Goal: Task Accomplishment & Management: Use online tool/utility

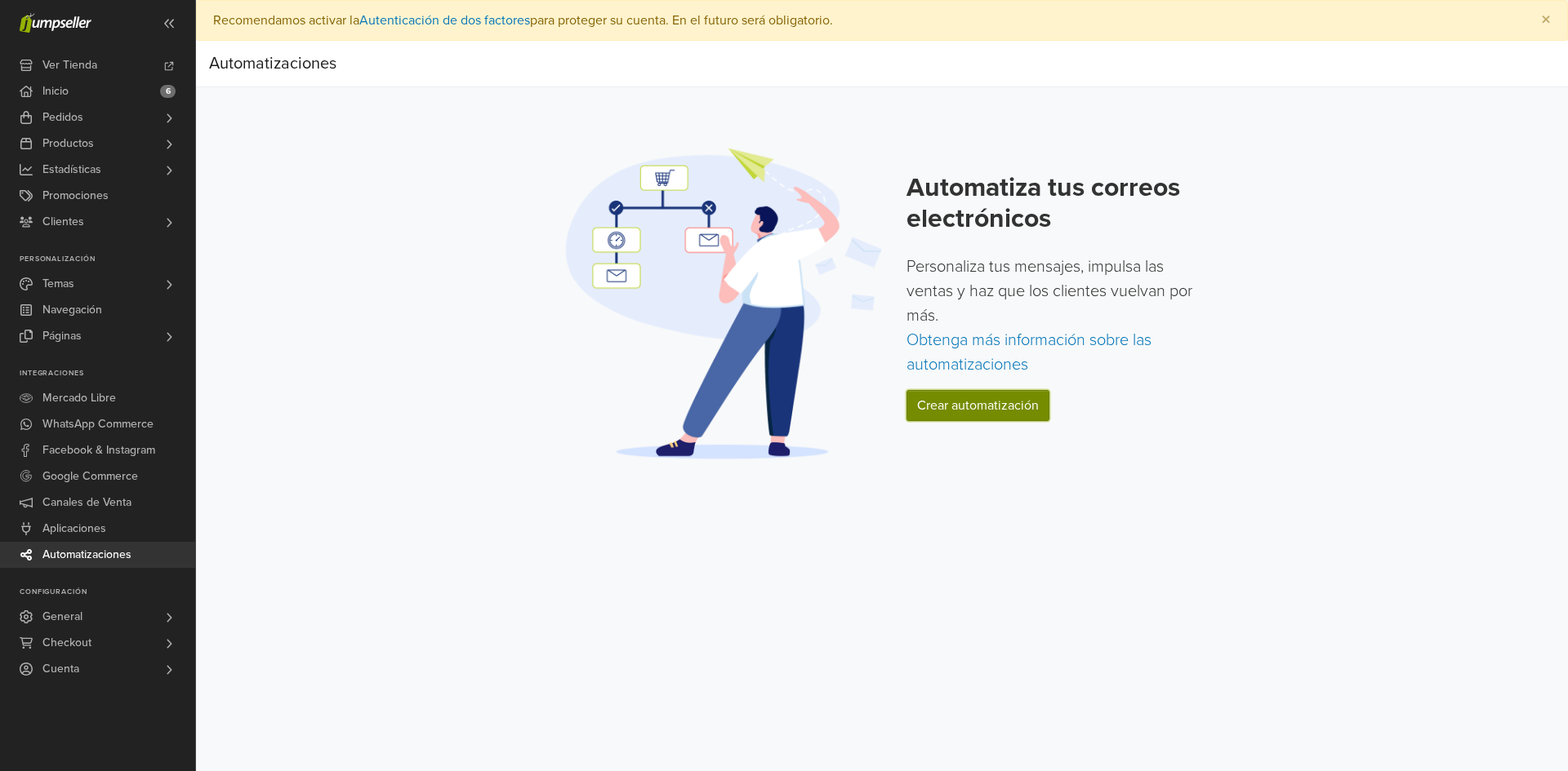
click at [1011, 399] on link "Crear automatización" at bounding box center [978, 406] width 143 height 31
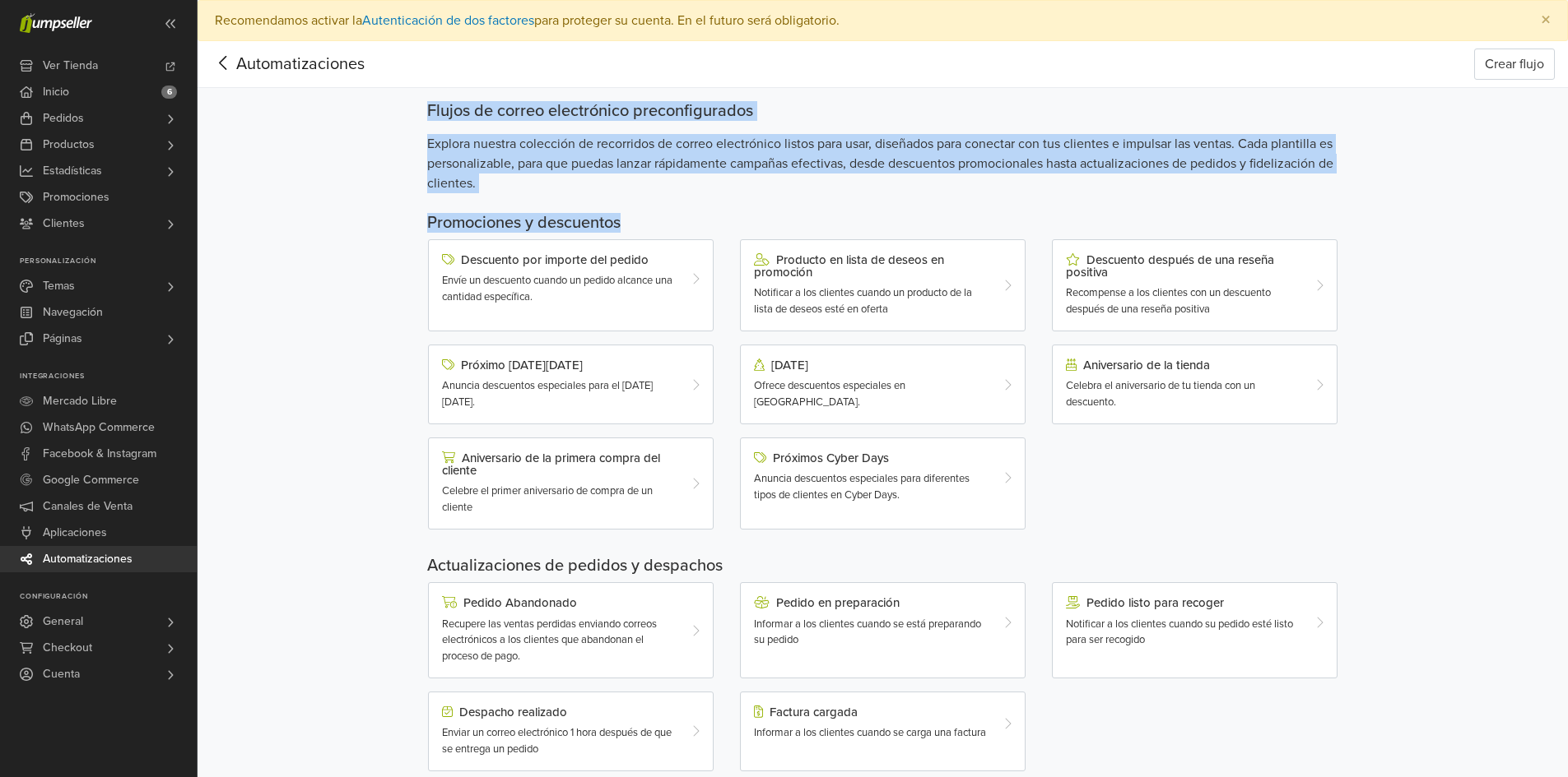
drag, startPoint x: 824, startPoint y: 202, endPoint x: 802, endPoint y: 80, distance: 124.0
click at [802, 80] on div "Automatizaciones Crear flujo Automatizaciones Crear flujo Flujos de correo elec…" at bounding box center [883, 566] width 1371 height 1051
click at [795, 96] on div "Flujos de correo electrónico preconfigurados Explora nuestra colección de recor…" at bounding box center [883, 590] width 939 height 1005
click at [812, 110] on div "Flujos de correo electrónico preconfigurados" at bounding box center [883, 111] width 912 height 20
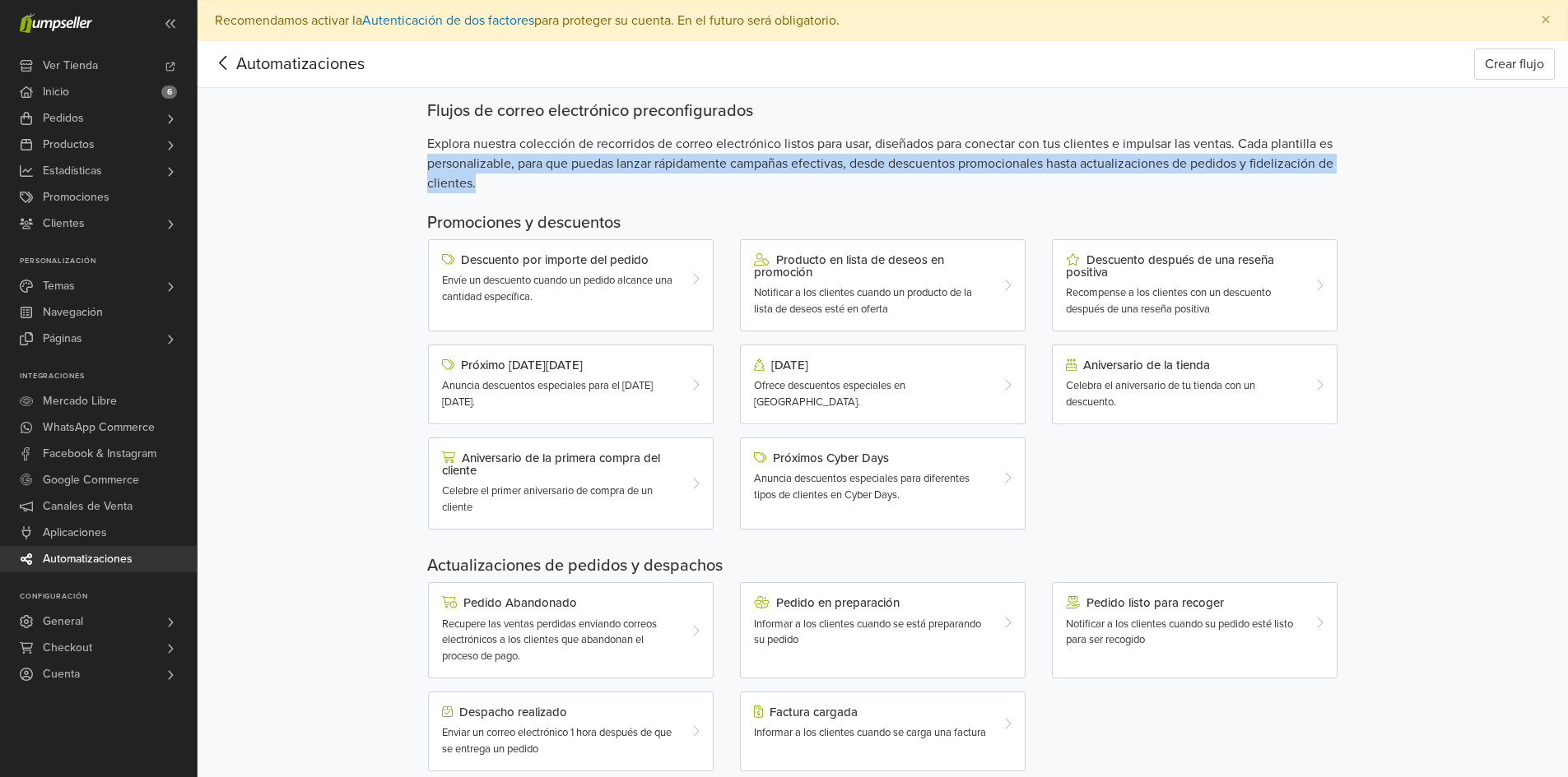
drag, startPoint x: 551, startPoint y: 188, endPoint x: 445, endPoint y: 154, distance: 111.3
click at [445, 154] on span "Explora nuestra colección de recorridos de correo electrónico listos para usar,…" at bounding box center [883, 163] width 912 height 59
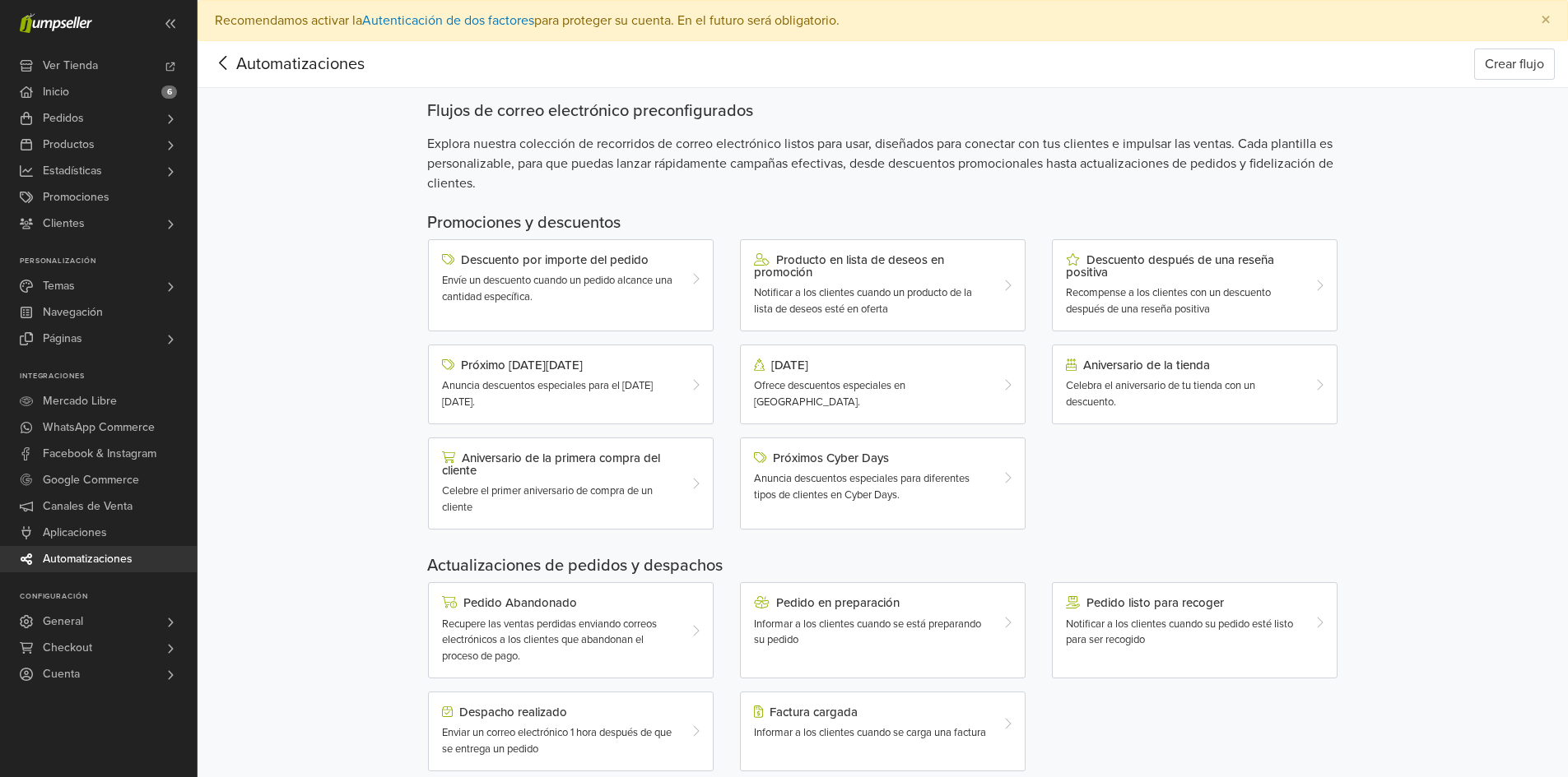
click at [1390, 235] on div "Automatizaciones Crear flujo Automatizaciones Crear flujo Flujos de correo elec…" at bounding box center [883, 566] width 1371 height 1051
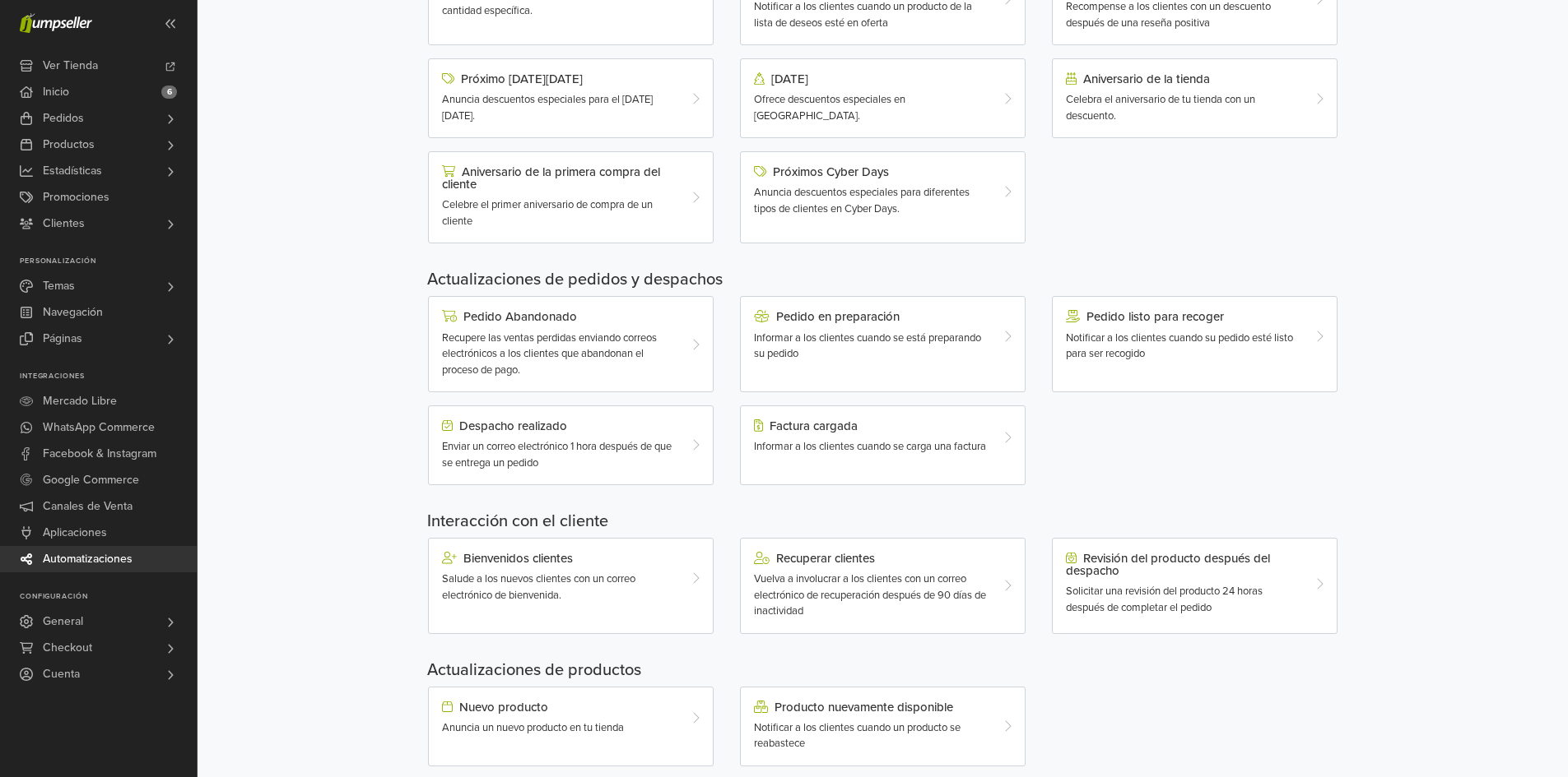
scroll to position [315, 0]
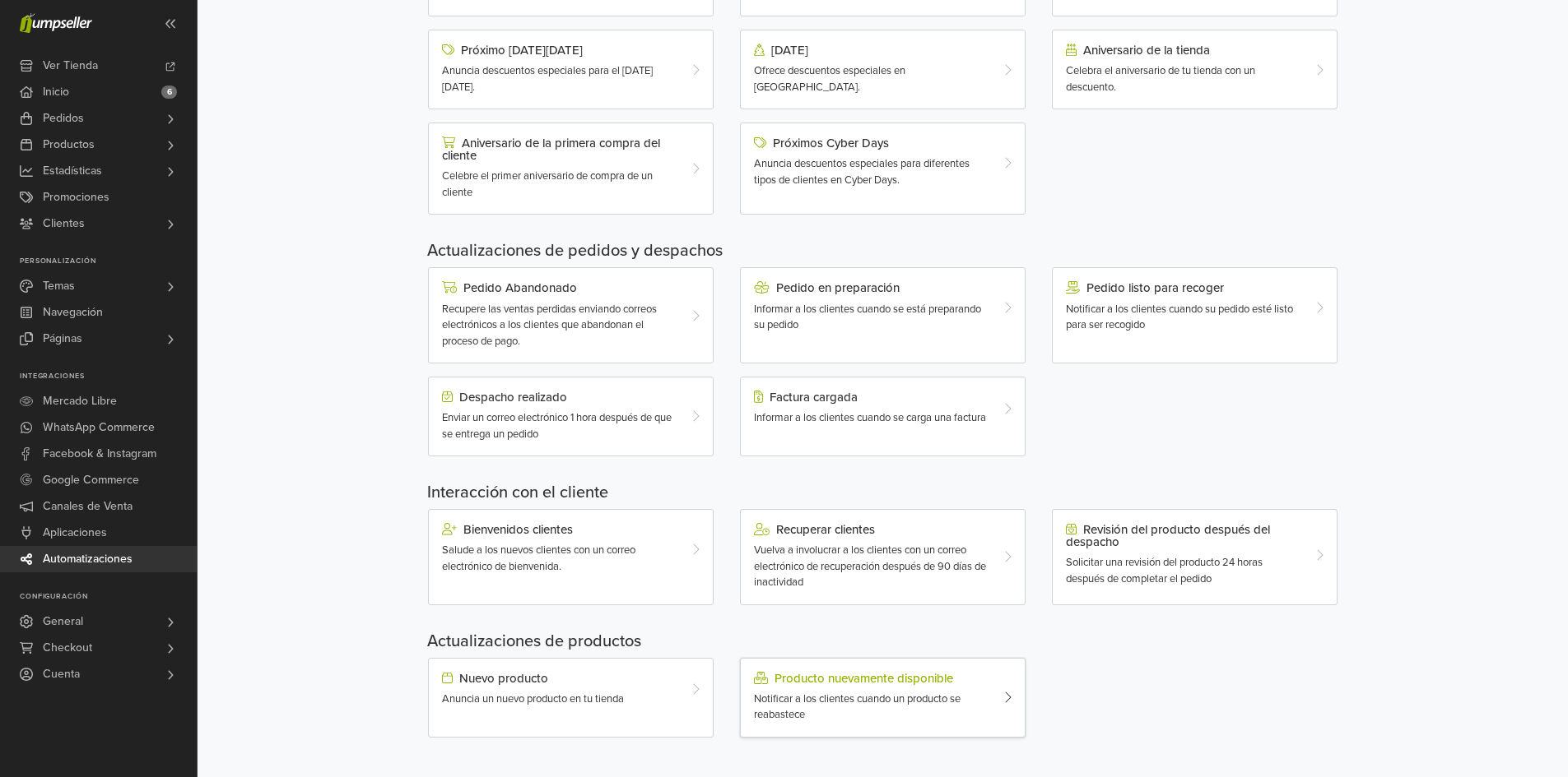
click at [865, 688] on div "Producto nuevamente disponible Notificar a los clientes cuando un producto se r…" at bounding box center [870, 697] width 259 height 52
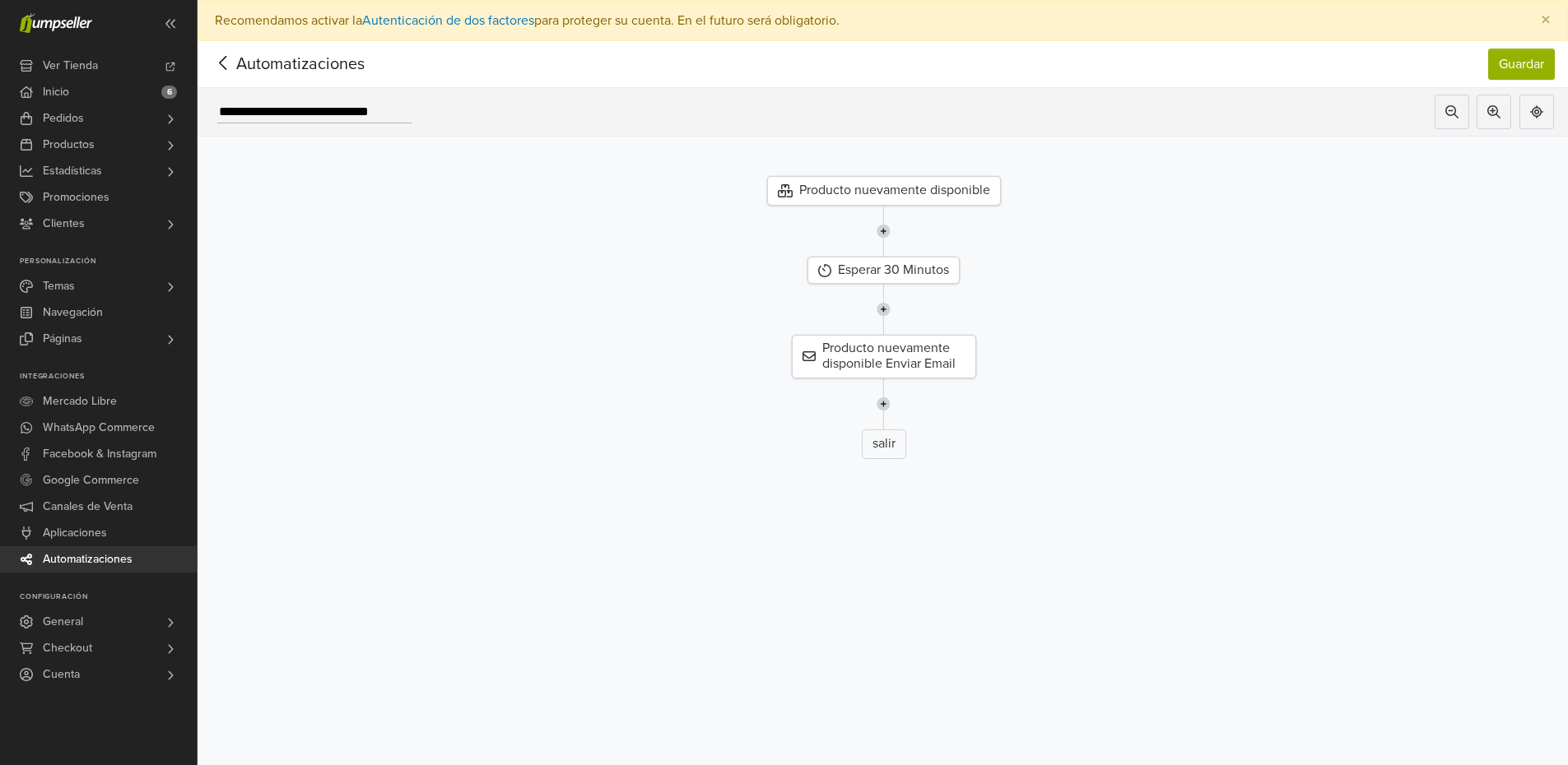
click at [1063, 468] on div "Producto nuevamente disponible Esperar 30 Minutos Producto nuevamente disponibl…" at bounding box center [884, 437] width 1371 height 601
click at [924, 187] on div "Producto nuevamente disponible" at bounding box center [884, 191] width 233 height 29
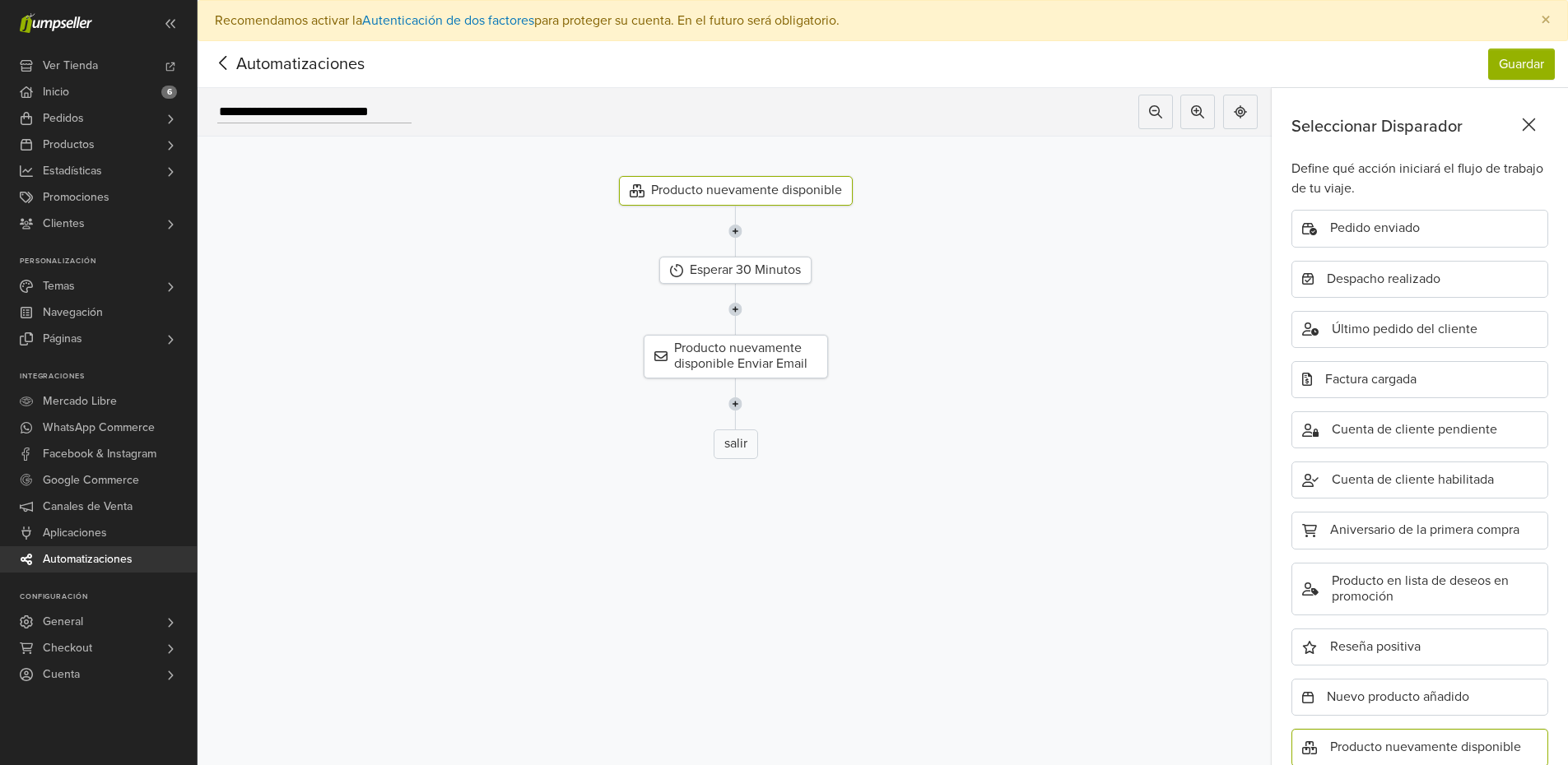
scroll to position [358, 0]
click at [525, 373] on div "Producto nuevamente disponible Enviar Email" at bounding box center [736, 356] width 1099 height 43
click at [731, 353] on div "Producto nuevamente disponible Enviar Email" at bounding box center [736, 356] width 184 height 43
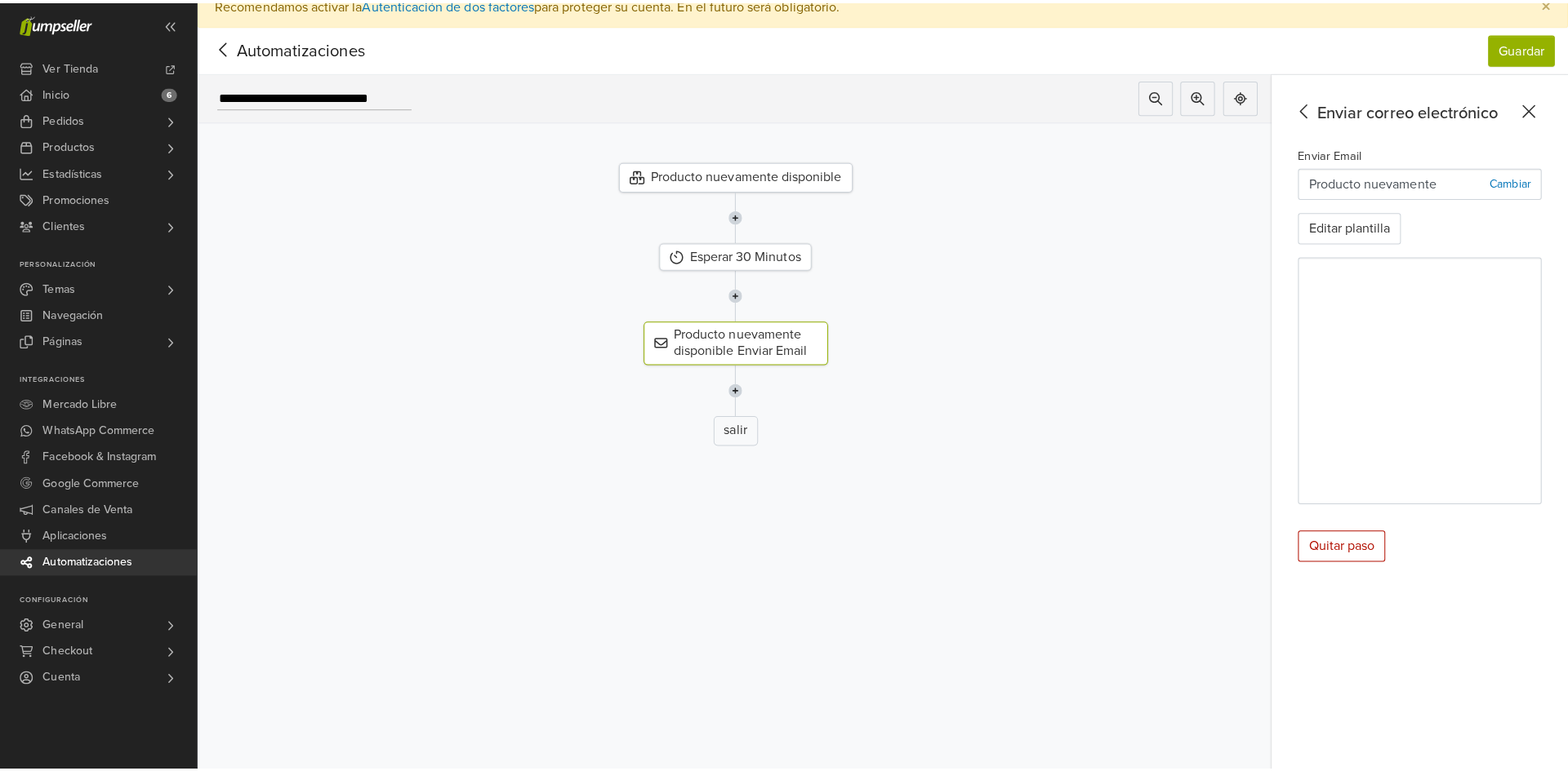
scroll to position [0, 0]
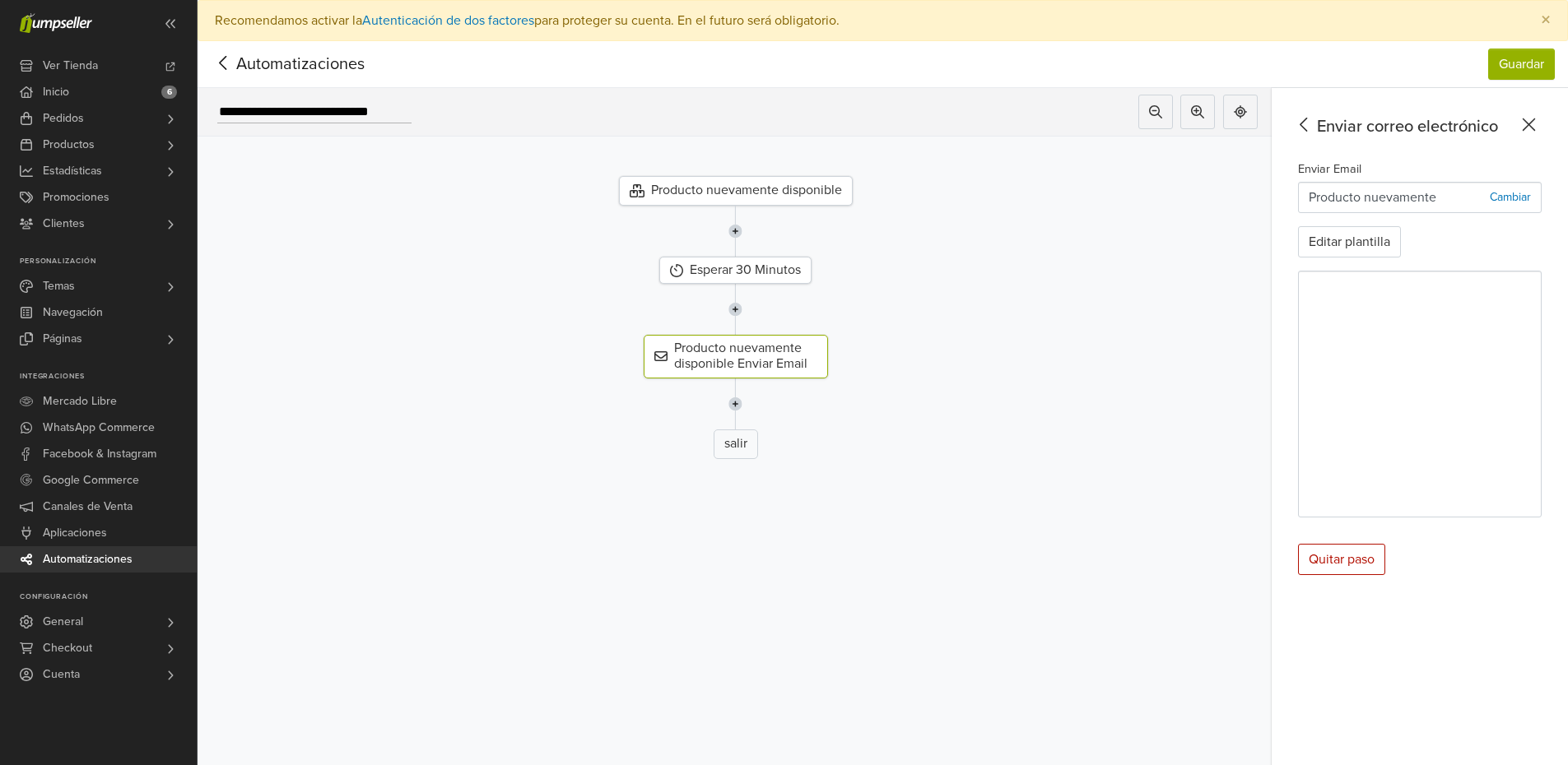
click at [226, 58] on icon at bounding box center [223, 63] width 26 height 21
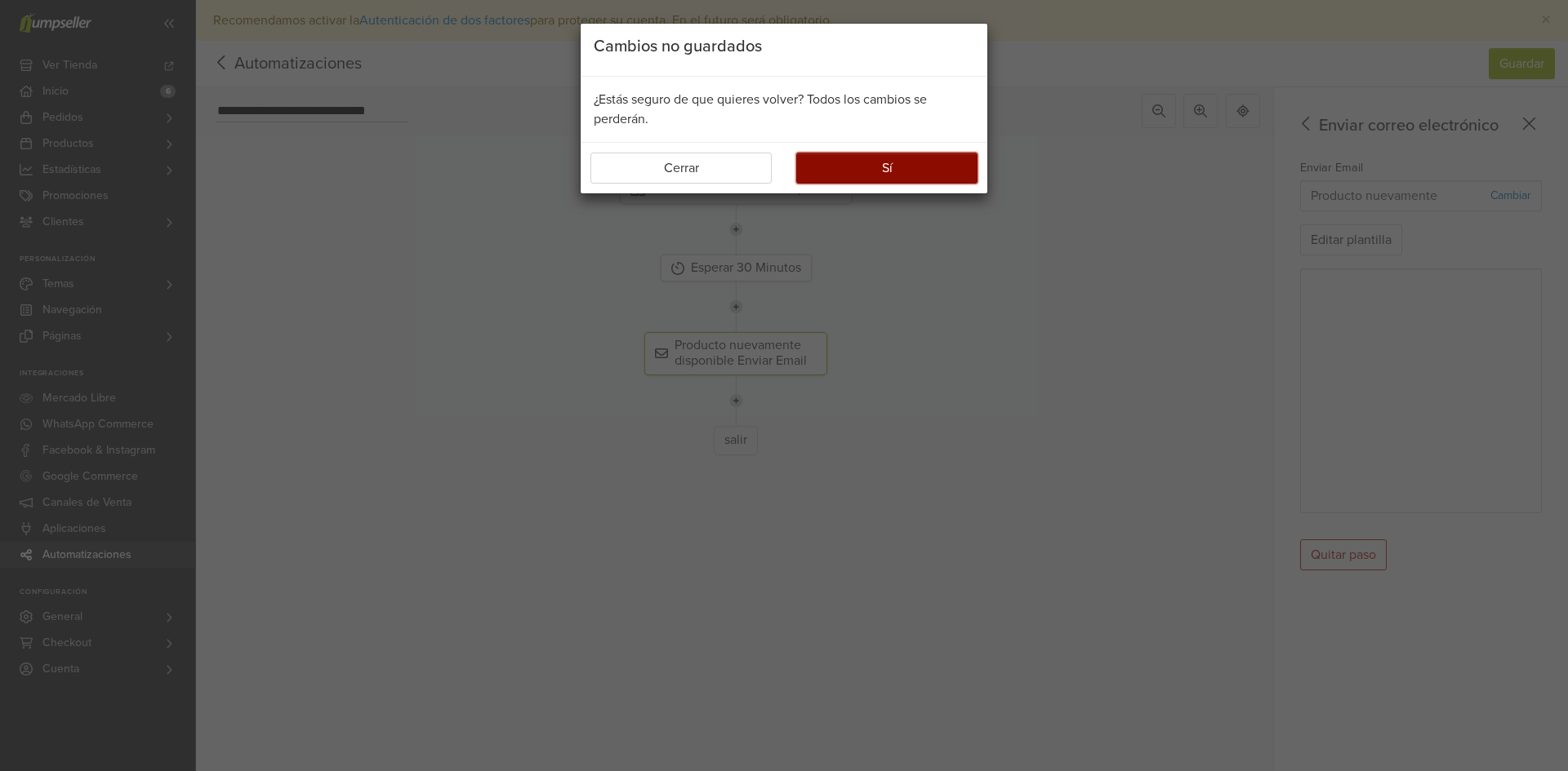
click at [898, 163] on button "Sí" at bounding box center [886, 168] width 182 height 31
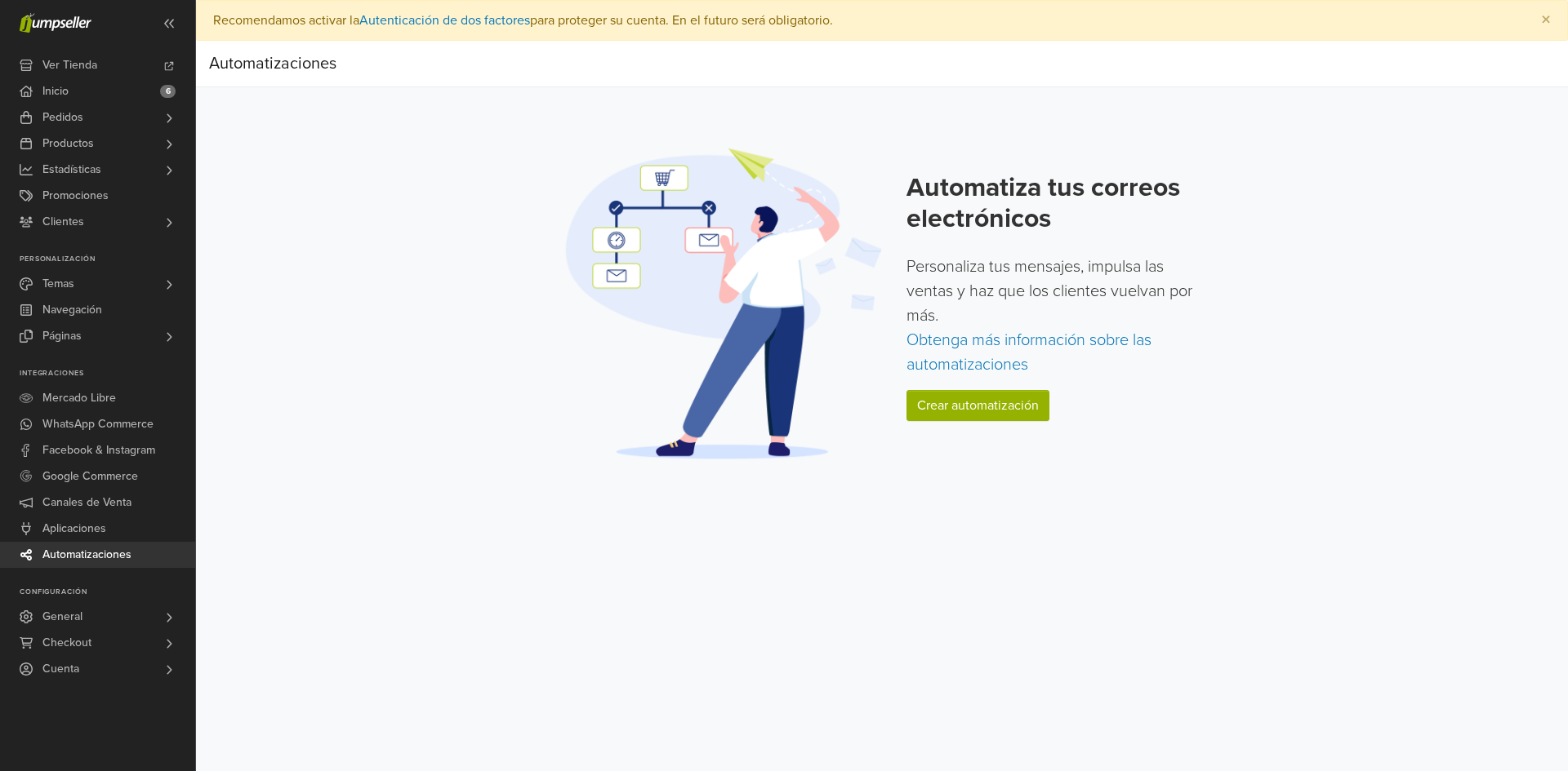
click at [72, 544] on span "Automatizaciones" at bounding box center [87, 555] width 89 height 26
click at [941, 347] on p "Personaliza tus mensajes, impulsa las ventas y haz que los clientes vuelvan por…" at bounding box center [1056, 316] width 299 height 122
click at [928, 332] on link "Obtenga más información sobre las automatizaciones" at bounding box center [1029, 352] width 245 height 44
click at [83, 185] on span "Promociones" at bounding box center [75, 196] width 66 height 26
